Goal: Navigation & Orientation: Understand site structure

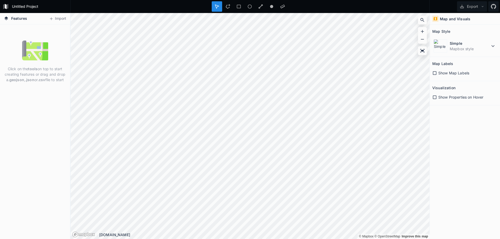
click at [437, 73] on div "Show Map Labels" at bounding box center [464, 72] width 65 height 5
click at [434, 72] on icon at bounding box center [435, 73] width 4 height 4
click at [493, 45] on icon at bounding box center [493, 46] width 6 height 6
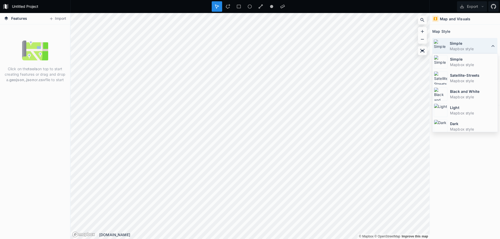
click at [493, 45] on icon at bounding box center [493, 46] width 6 height 6
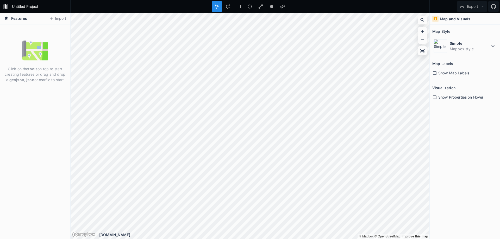
click at [434, 72] on icon at bounding box center [434, 73] width 5 height 5
click at [489, 40] on div "Simple Mapbox style" at bounding box center [464, 46] width 65 height 16
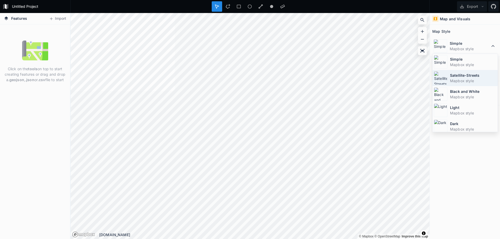
click at [474, 74] on dt "Satellite-Streets" at bounding box center [473, 75] width 46 height 5
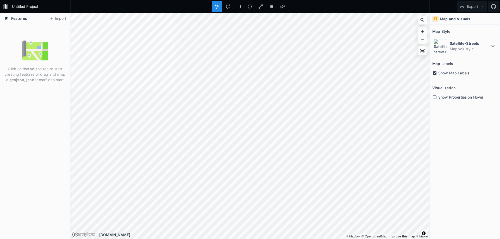
click at [434, 96] on icon at bounding box center [434, 97] width 5 height 5
click at [435, 96] on icon at bounding box center [435, 98] width 4 height 4
